Goal: Find specific page/section: Find specific page/section

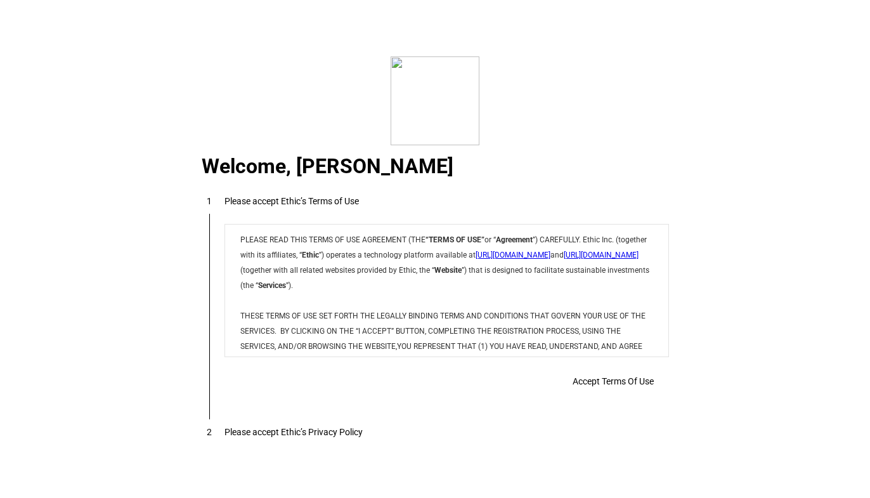
click at [0, 0] on div "Accept Terms Of Use" at bounding box center [0, 0] width 0 height 0
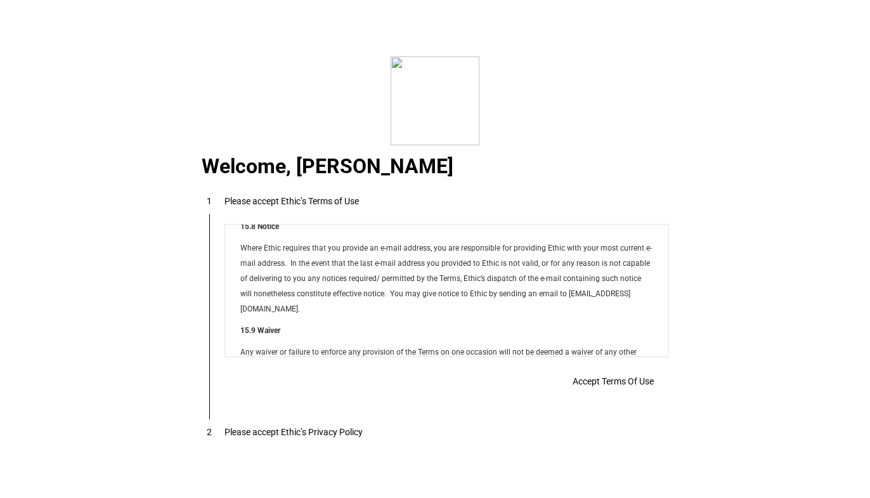
scroll to position [10120, 0]
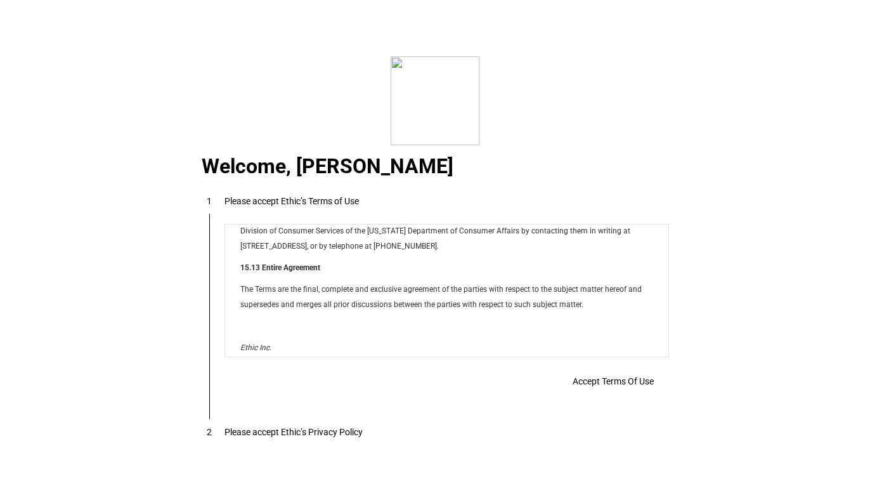
click at [0, 0] on span "Accept Terms Of Use" at bounding box center [0, 0] width 0 height 0
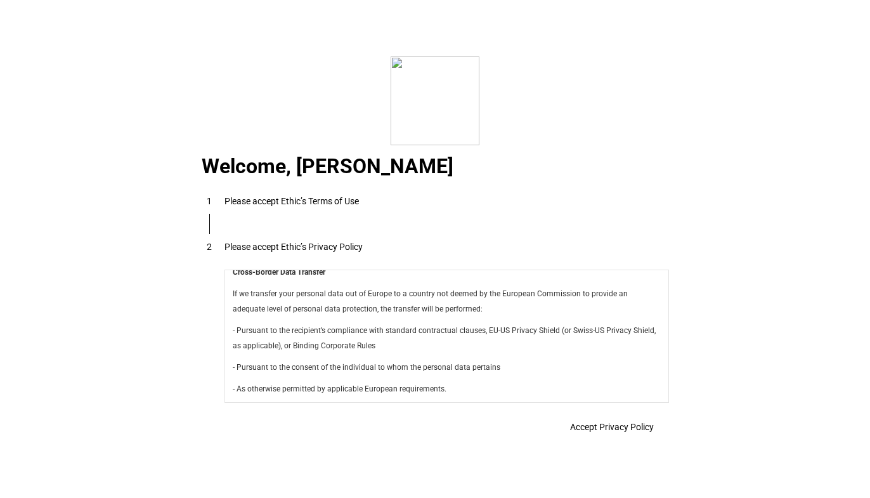
scroll to position [4470, 0]
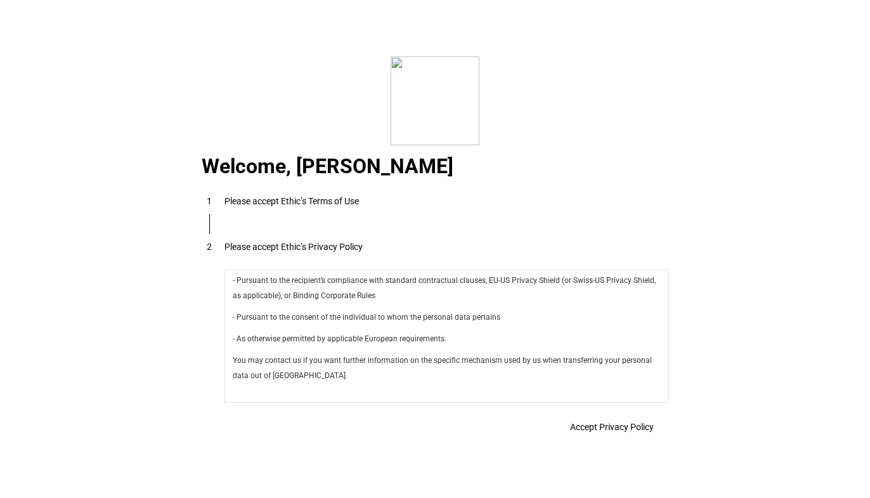
click at [0, 0] on span "Accept Privacy Policy" at bounding box center [0, 0] width 0 height 0
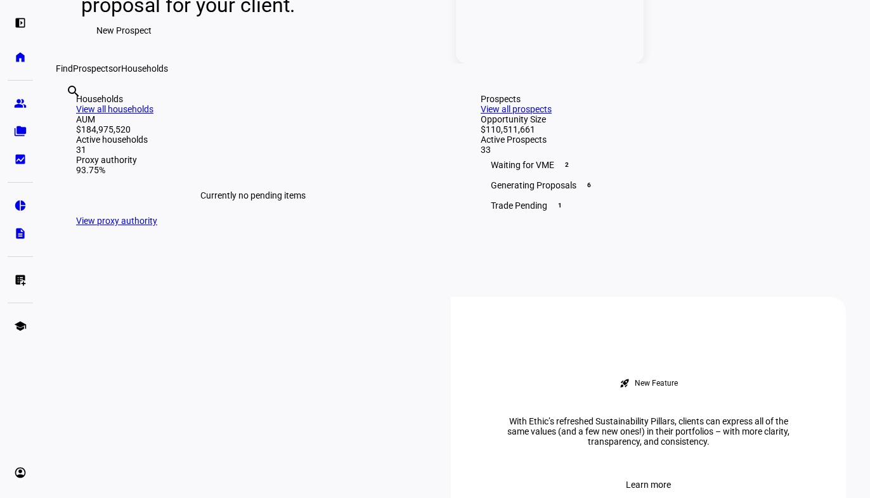
scroll to position [237, 0]
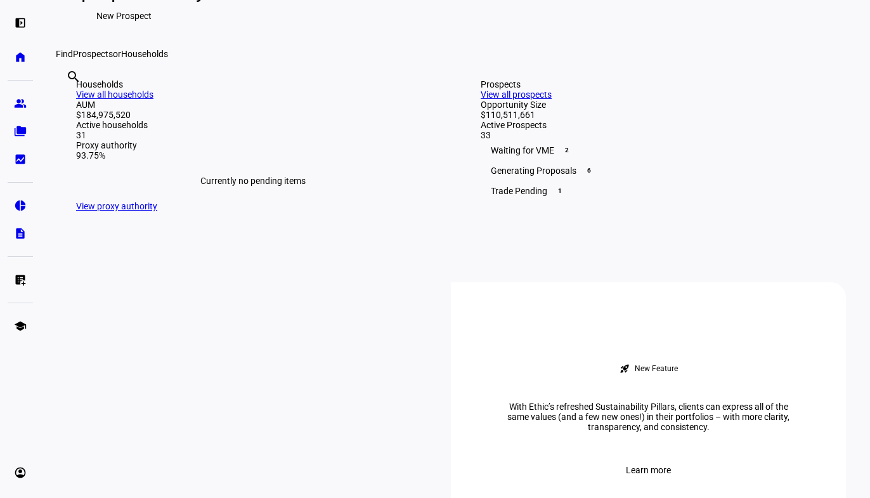
click at [69, 101] on input "text" at bounding box center [67, 93] width 3 height 15
type input "a"
click at [154, 100] on link "View all households" at bounding box center [114, 94] width 77 height 10
